Goal: Task Accomplishment & Management: Use online tool/utility

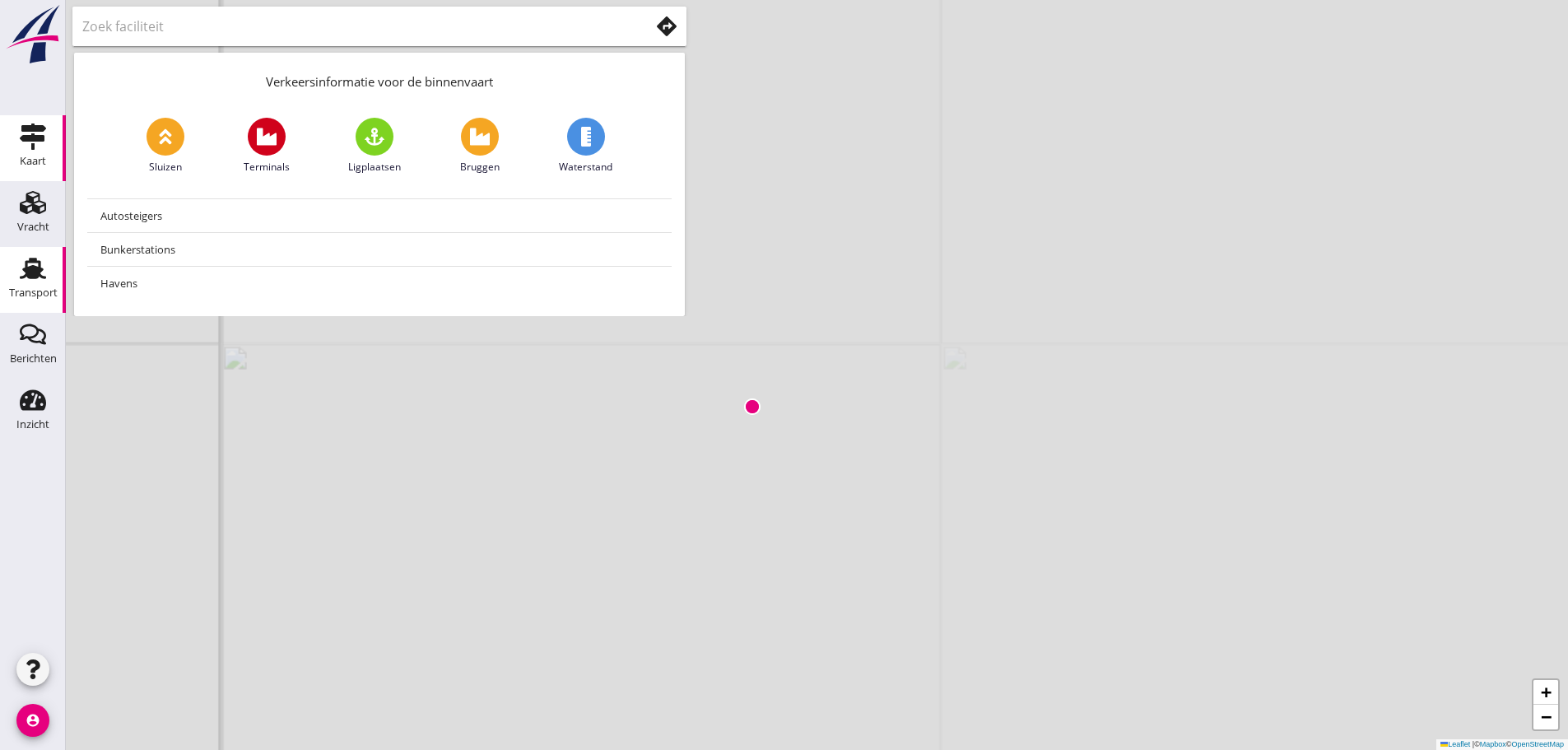
click at [27, 274] on use at bounding box center [32, 269] width 26 height 22
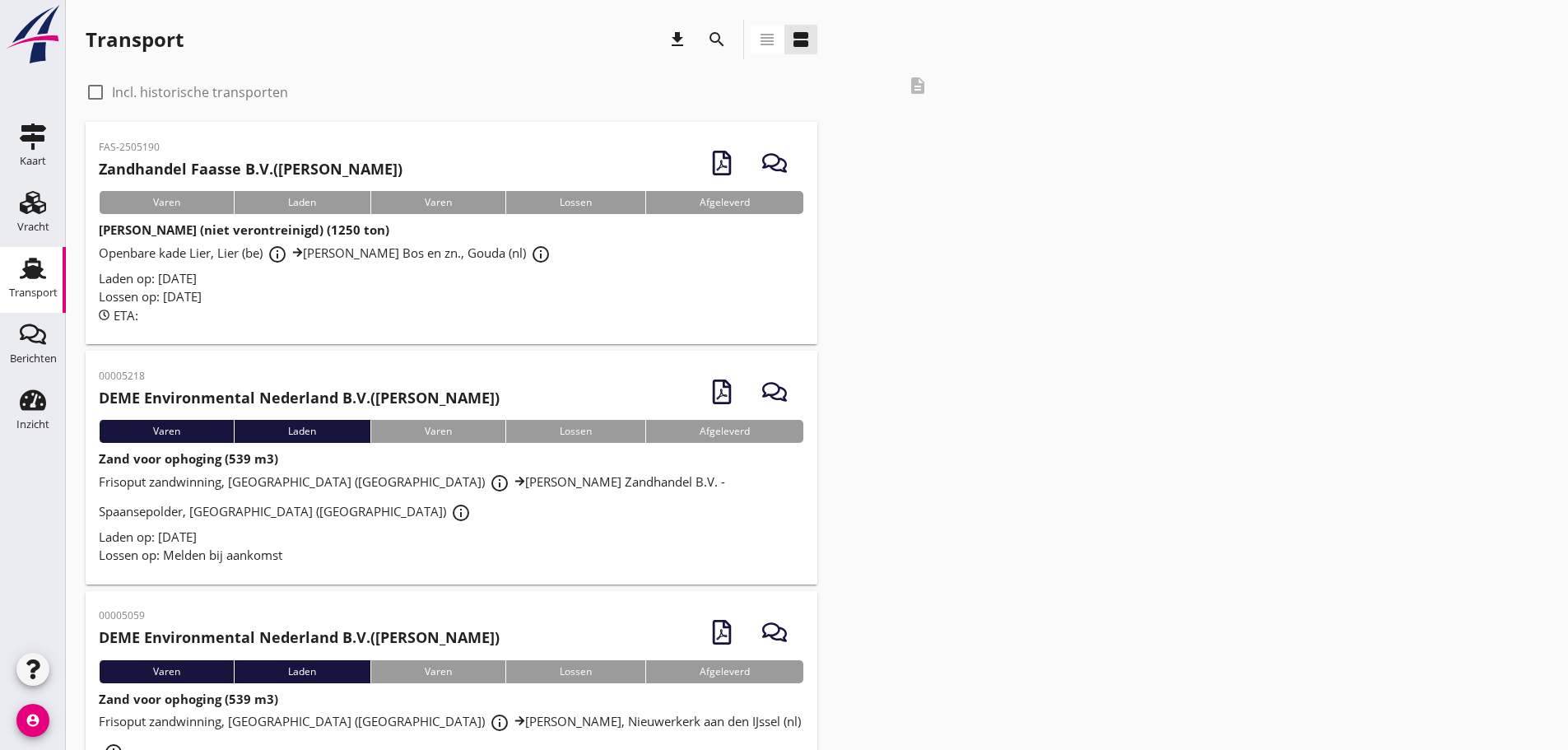
click at [165, 246] on span "Openbare kade Lier, Lier (be) info_outline J. Bos en zn., Gouda (nl) info_outli…" at bounding box center [327, 253] width 457 height 16
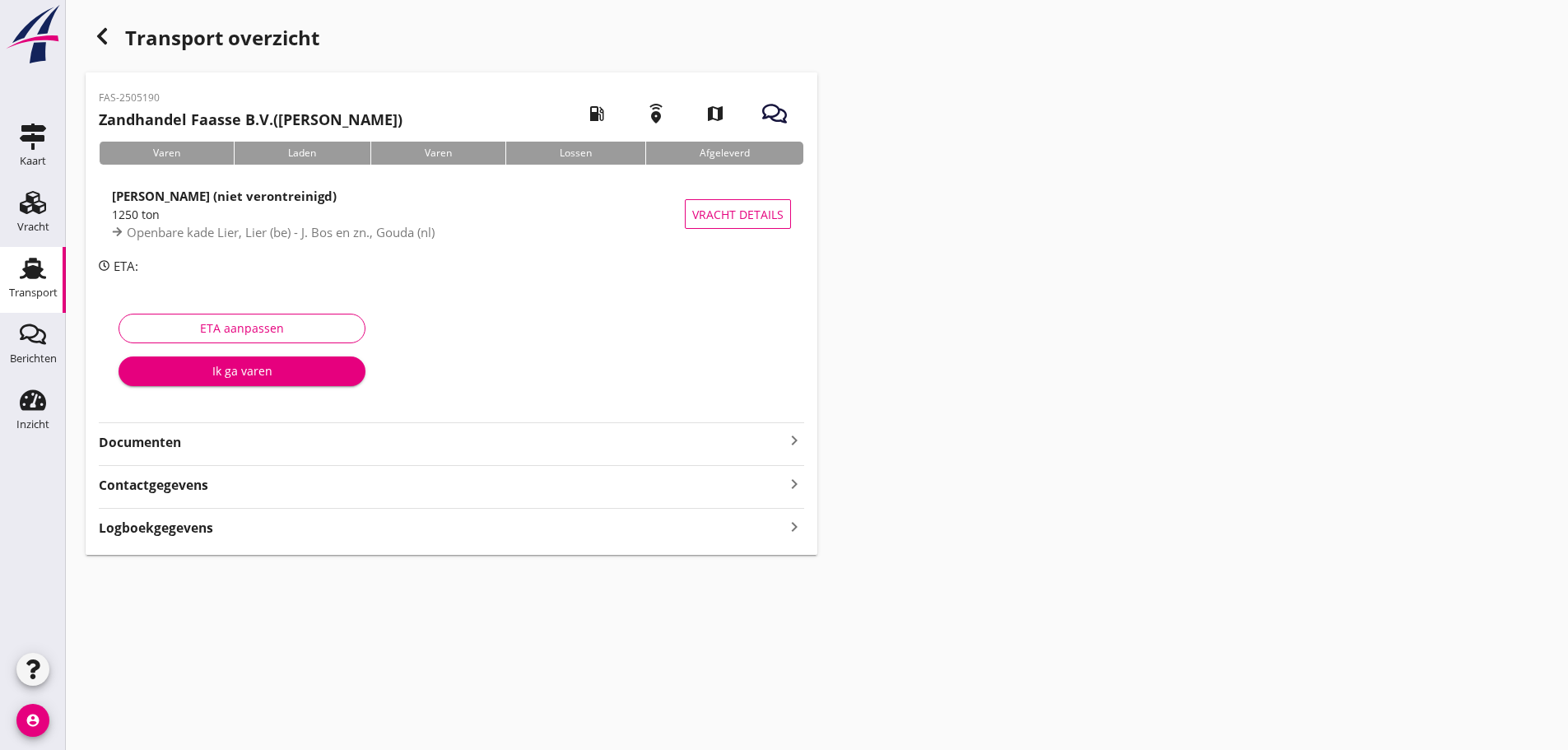
click at [207, 447] on strong "Documenten" at bounding box center [441, 442] width 685 height 19
click at [471, 483] on div "Voeg bestand toe" at bounding box center [452, 488] width 86 height 16
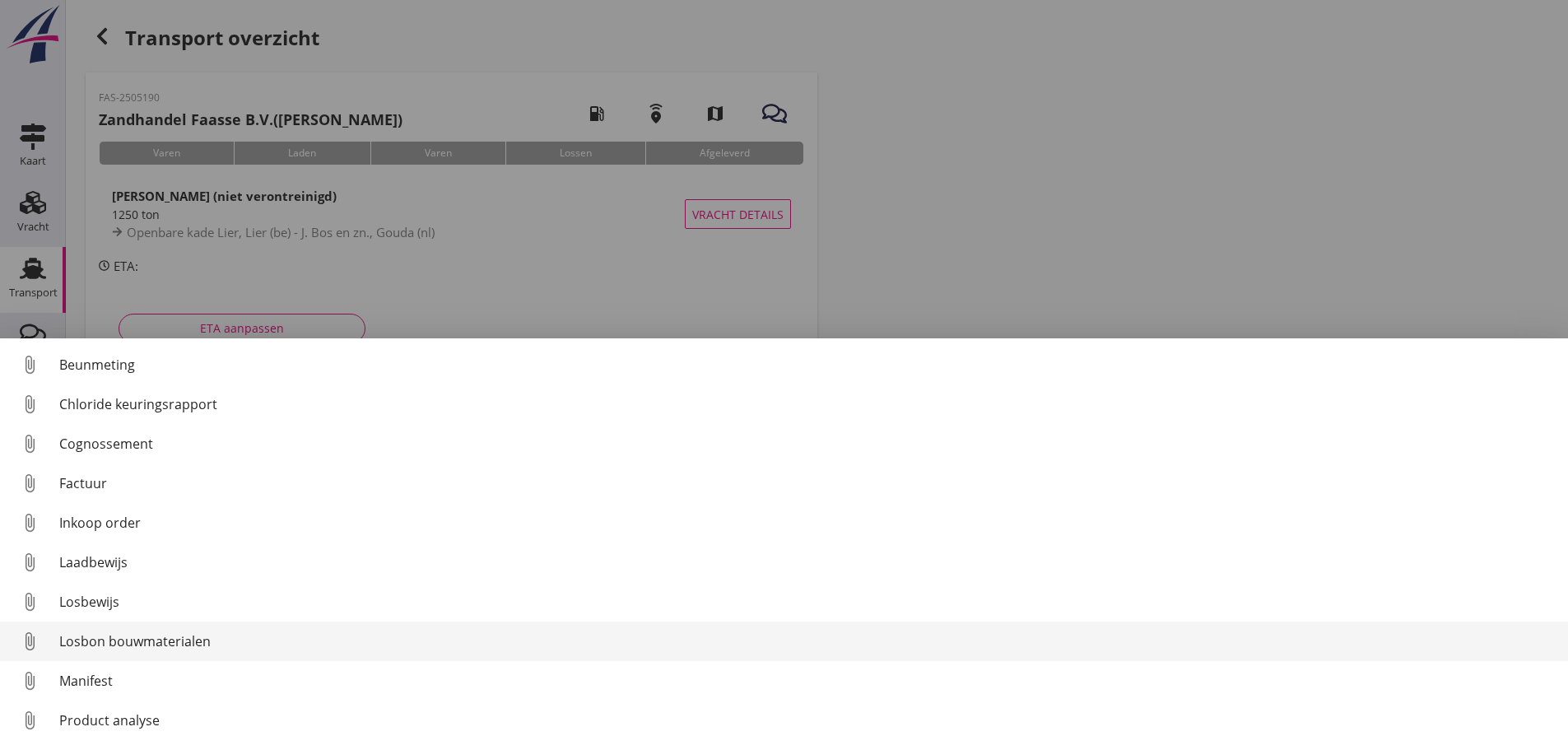
click at [185, 644] on div "Losbon bouwmaterialen" at bounding box center [806, 642] width 1495 height 20
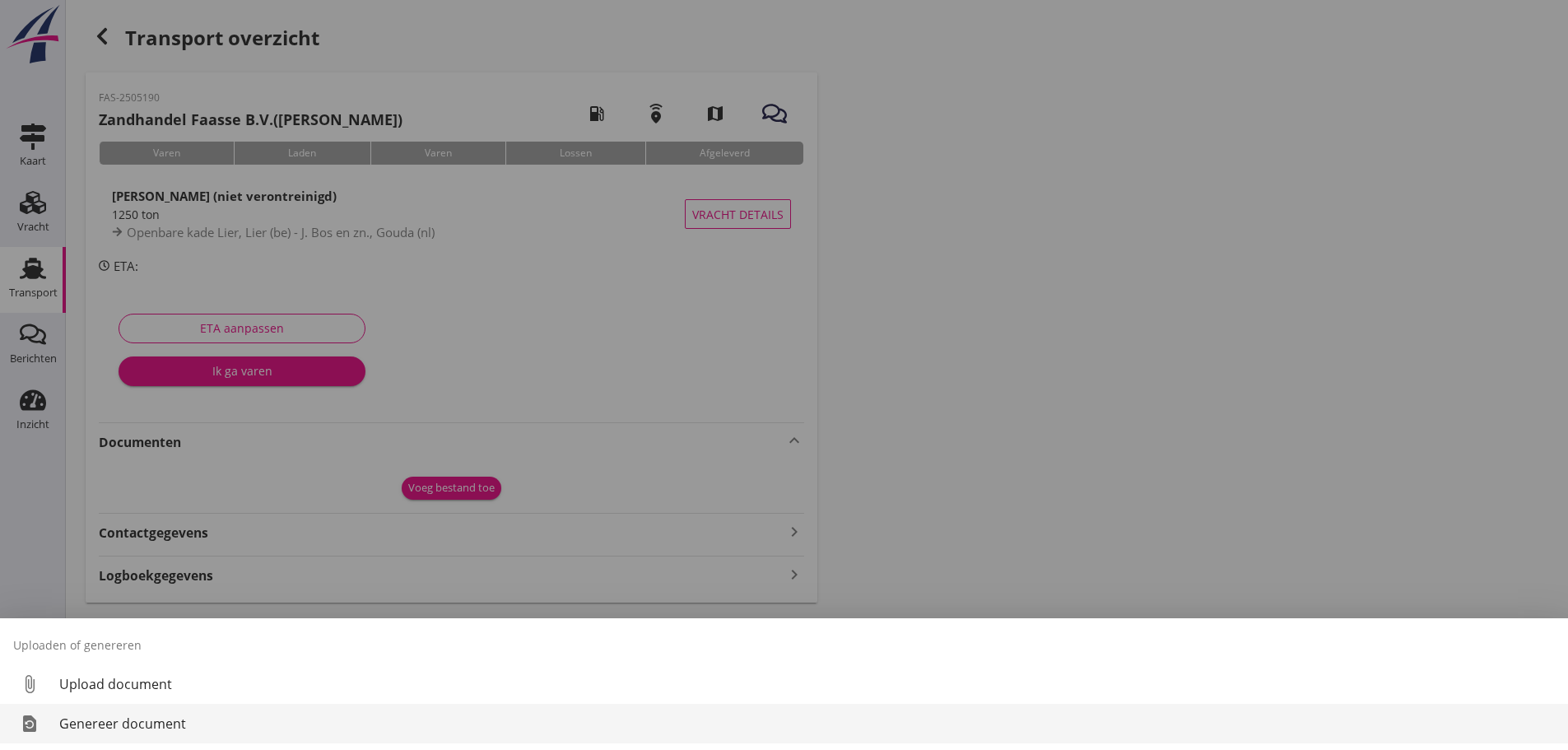
click at [136, 722] on div "Genereer document" at bounding box center [806, 723] width 1495 height 20
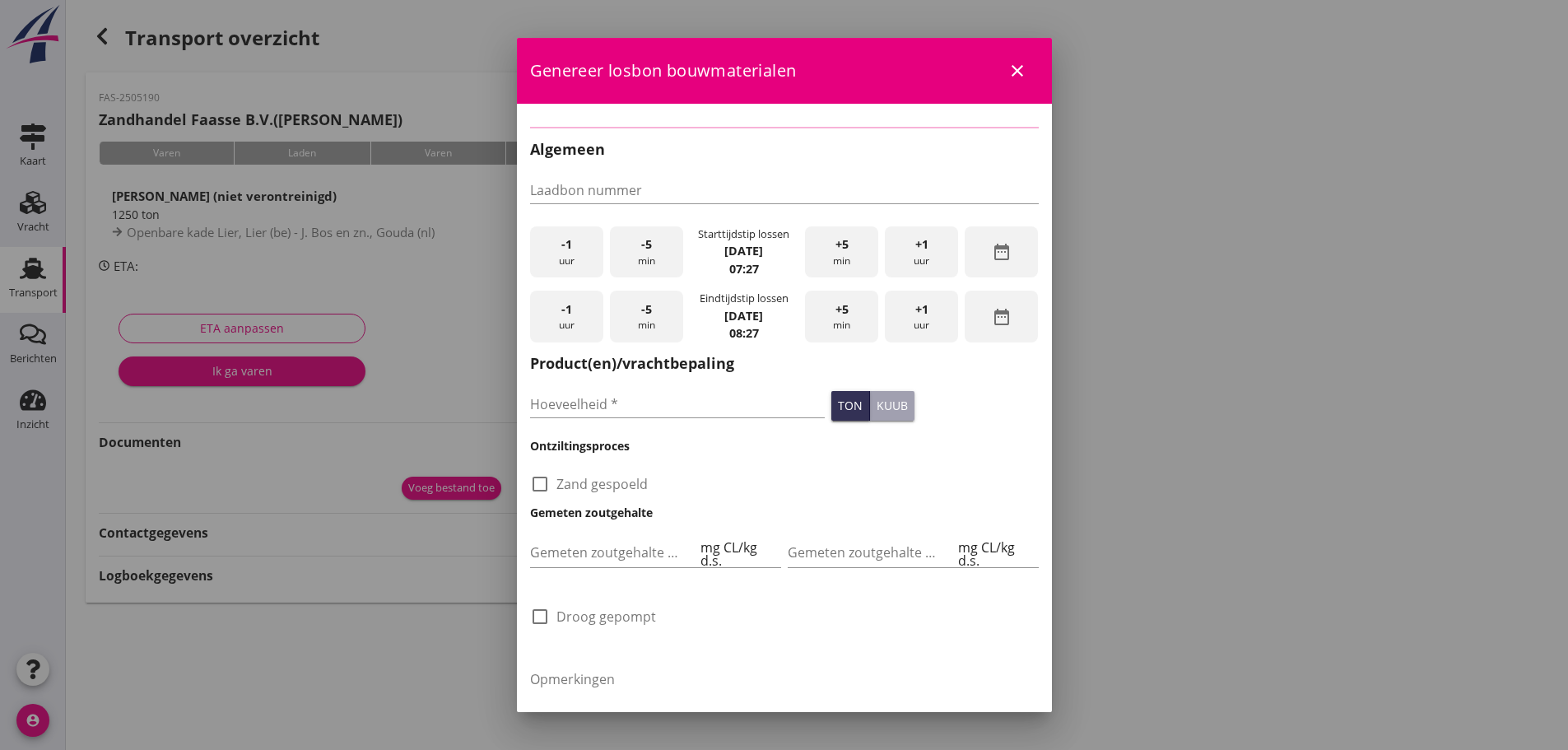
checkbox input "true"
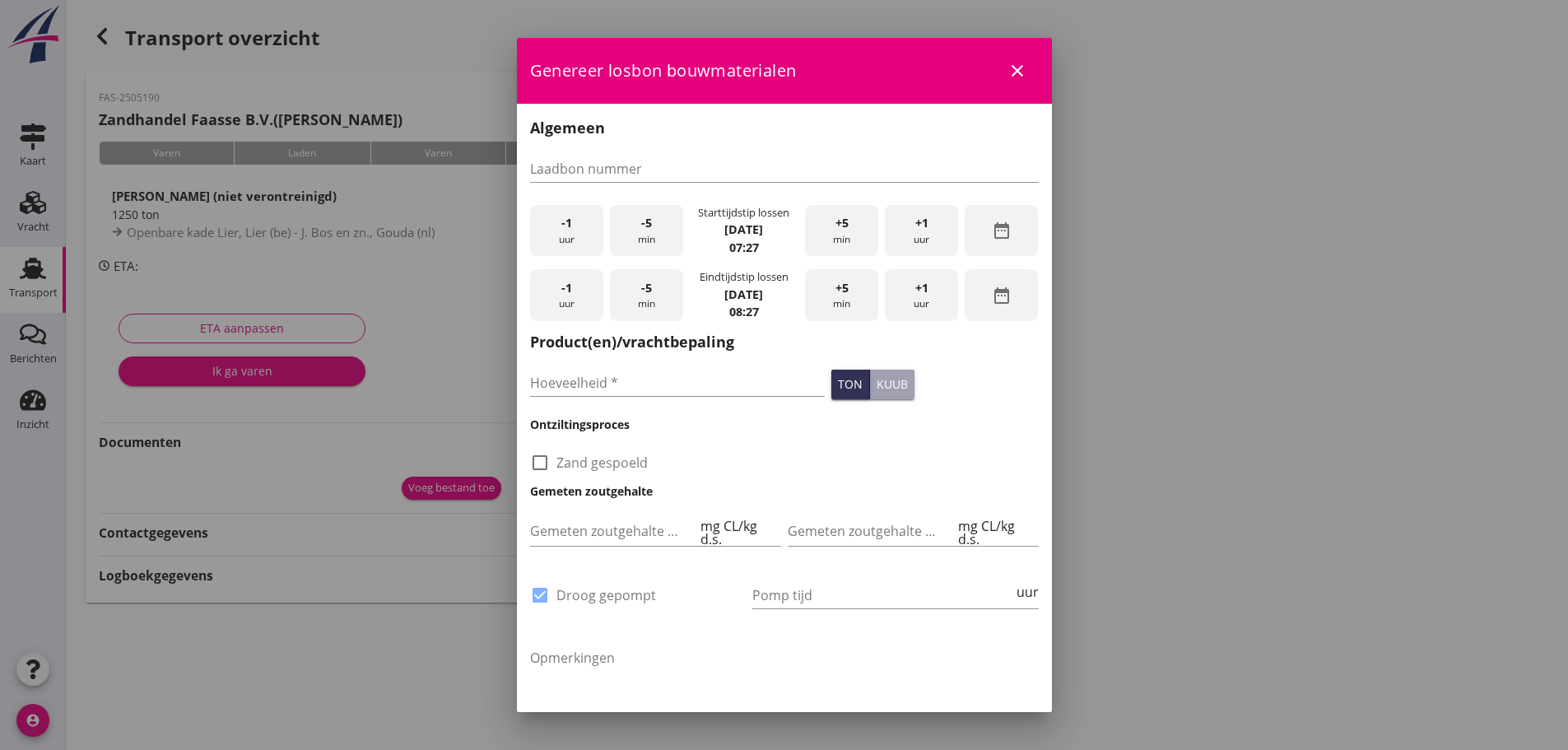
click at [561, 234] on div "-1 uur" at bounding box center [567, 231] width 73 height 52
click at [645, 222] on span "-5" at bounding box center [647, 223] width 11 height 18
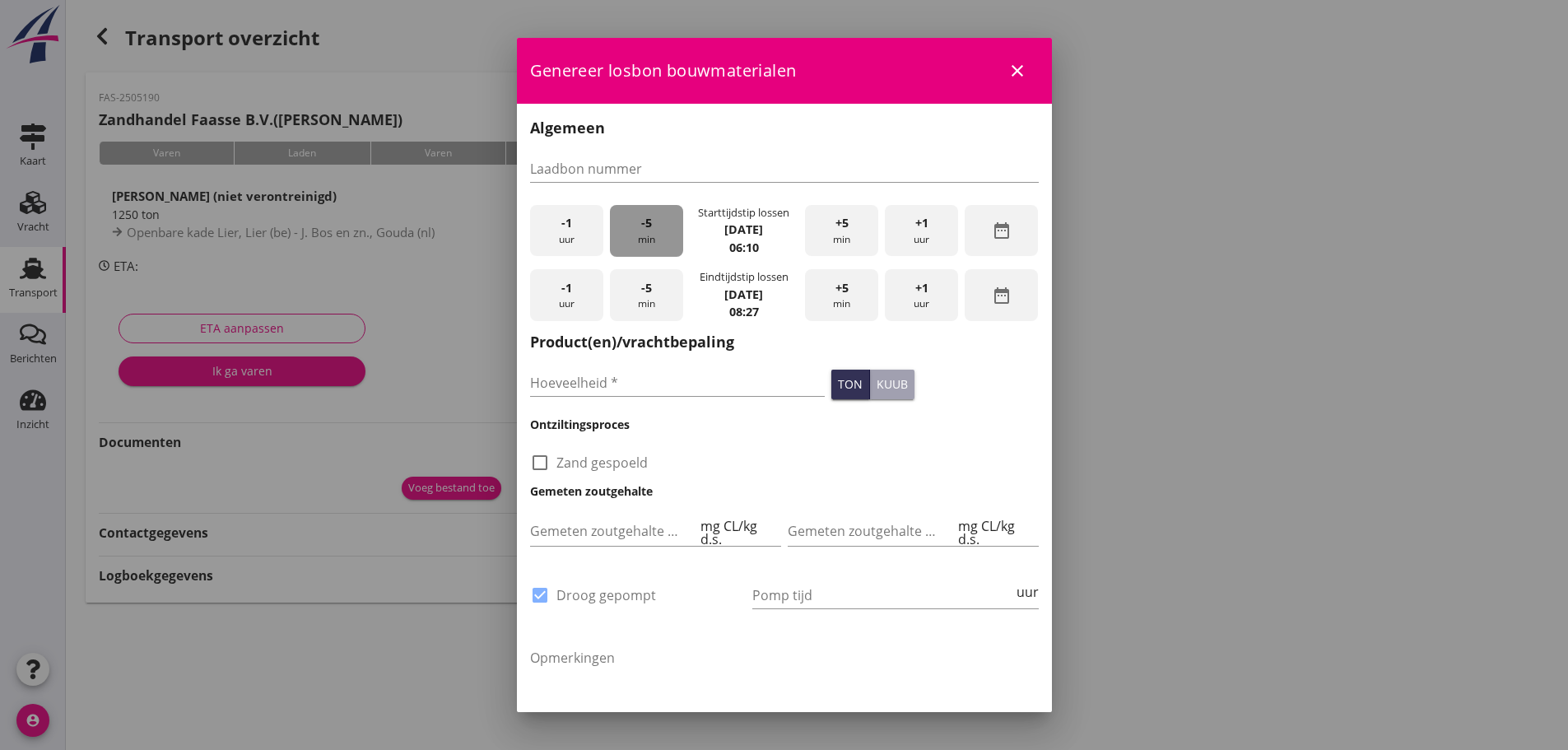
click at [645, 222] on span "-5" at bounding box center [647, 223] width 11 height 18
click at [646, 222] on span "-5" at bounding box center [647, 223] width 11 height 18
click at [642, 302] on div "-5 min" at bounding box center [647, 295] width 73 height 52
click at [642, 304] on div "-5 min" at bounding box center [647, 295] width 73 height 52
click at [573, 382] on input "Hoeveelheid *" at bounding box center [678, 382] width 296 height 26
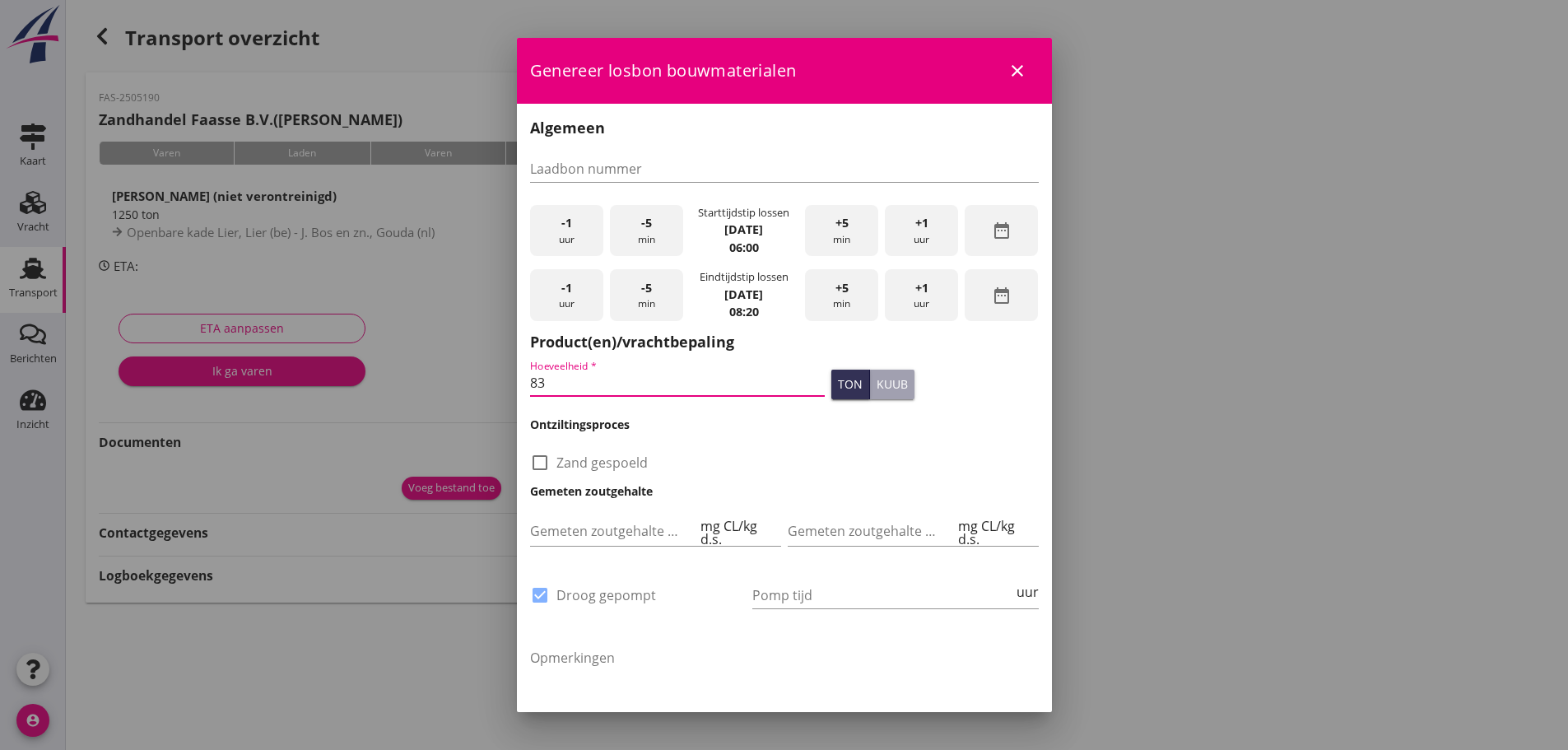
type input "839"
type input "839.910"
click at [700, 420] on h3 "Ontziltingsproces" at bounding box center [785, 424] width 509 height 17
click at [599, 174] on input "Laadbon nummer" at bounding box center [785, 168] width 509 height 26
click at [724, 440] on div "check_box_outline_blank Zand gespoeld" at bounding box center [784, 454] width 515 height 43
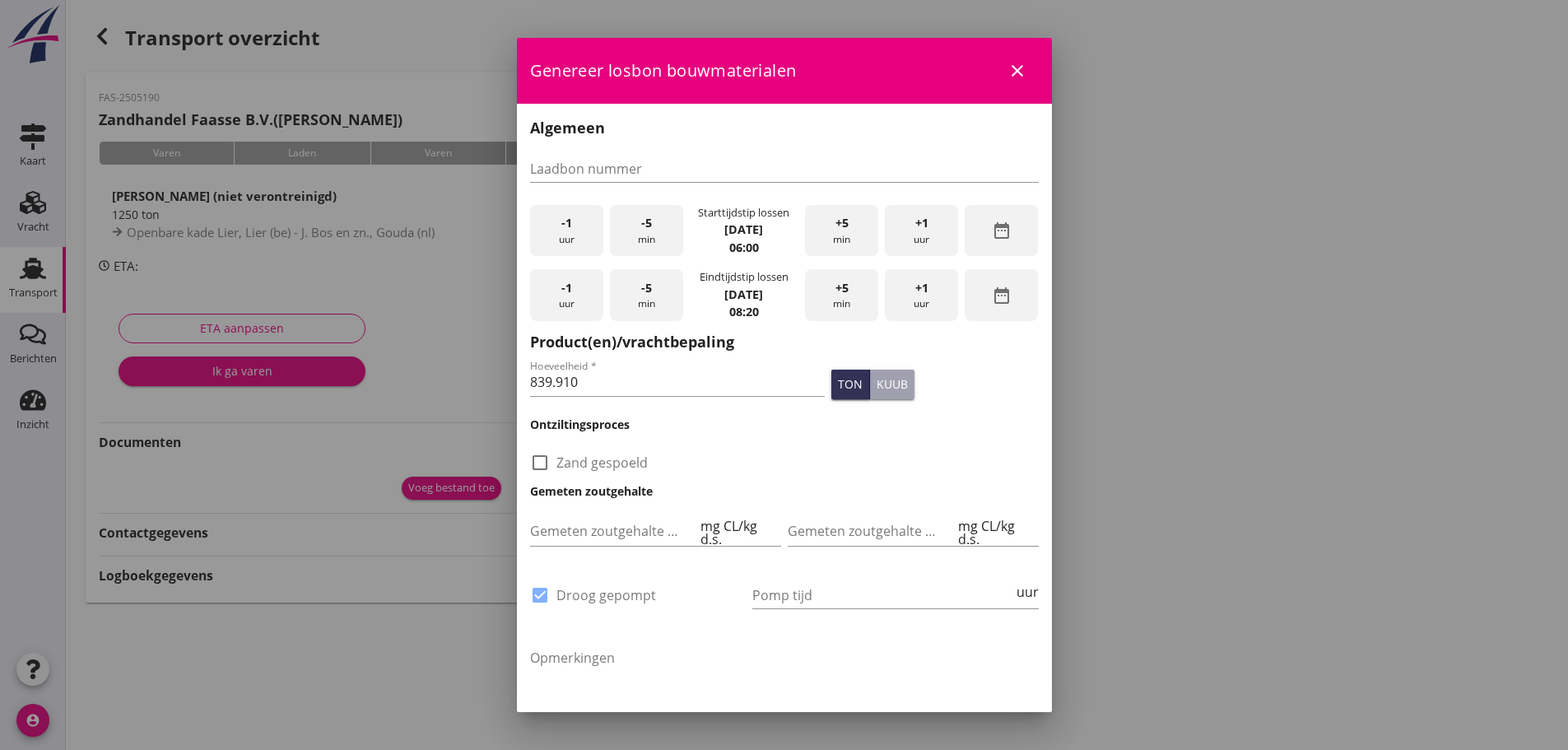
scroll to position [104, 0]
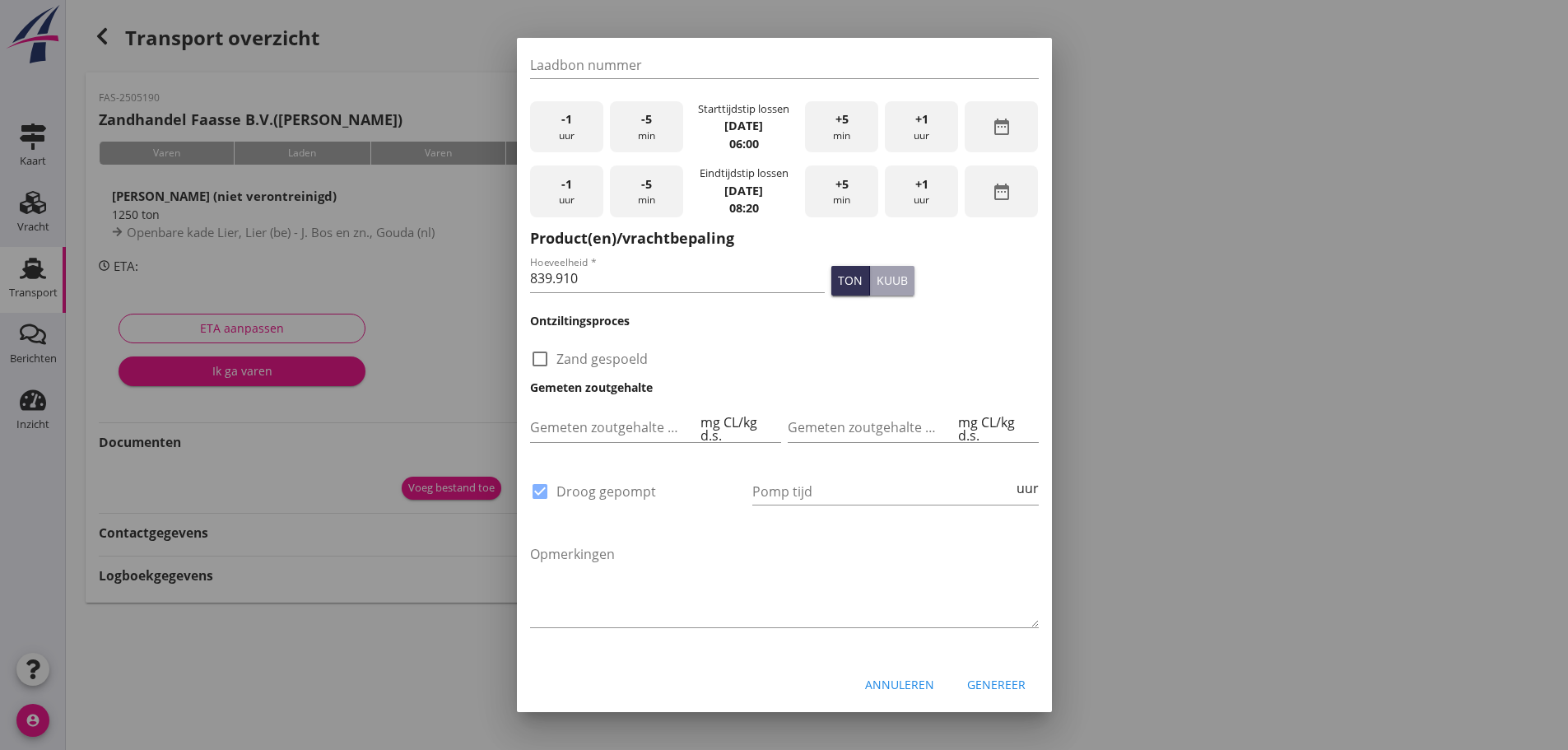
click at [987, 685] on div "Genereer" at bounding box center [995, 684] width 58 height 17
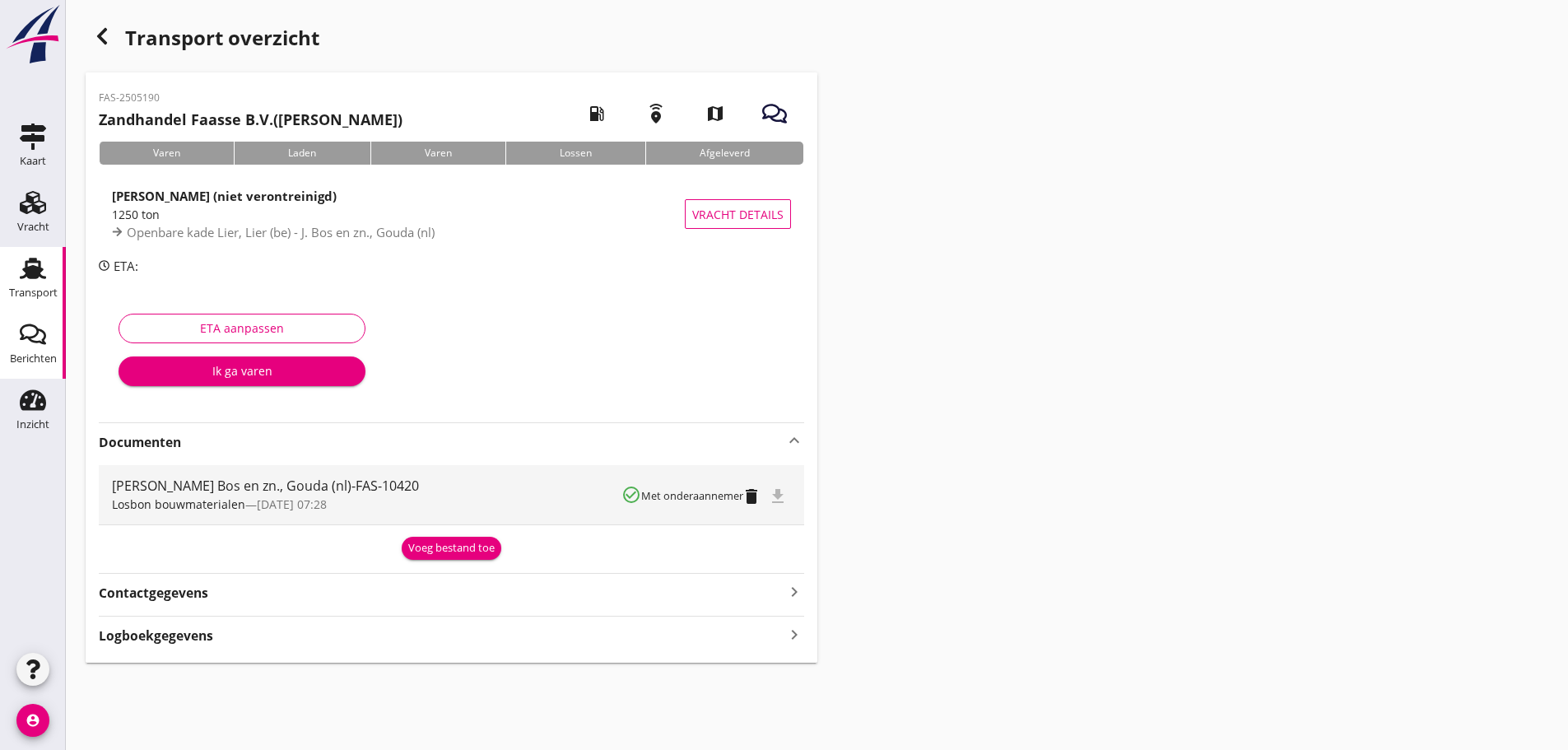
click at [34, 321] on icon "Berichten" at bounding box center [32, 333] width 26 height 26
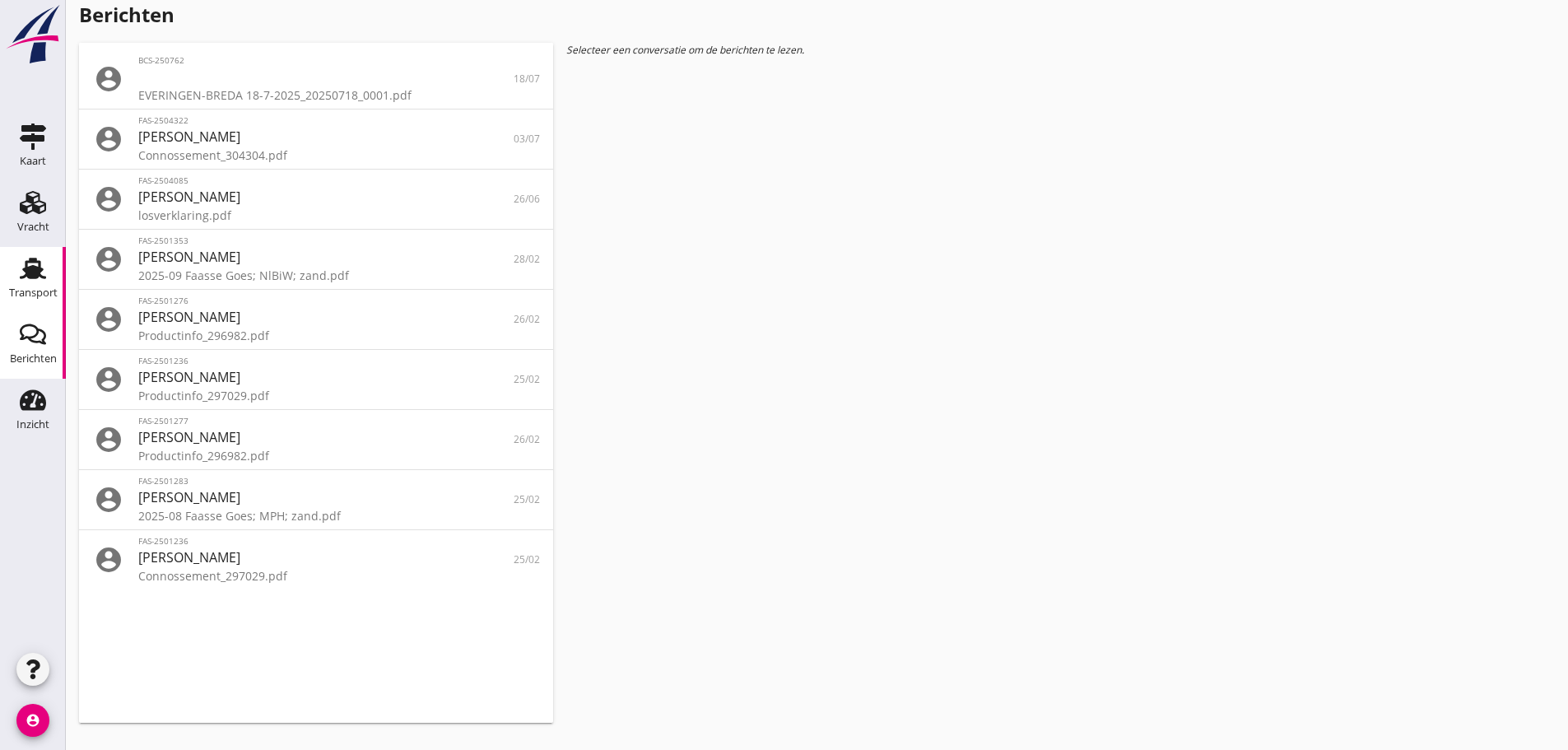
click at [30, 272] on use at bounding box center [32, 269] width 26 height 22
